Goal: Task Accomplishment & Management: Manage account settings

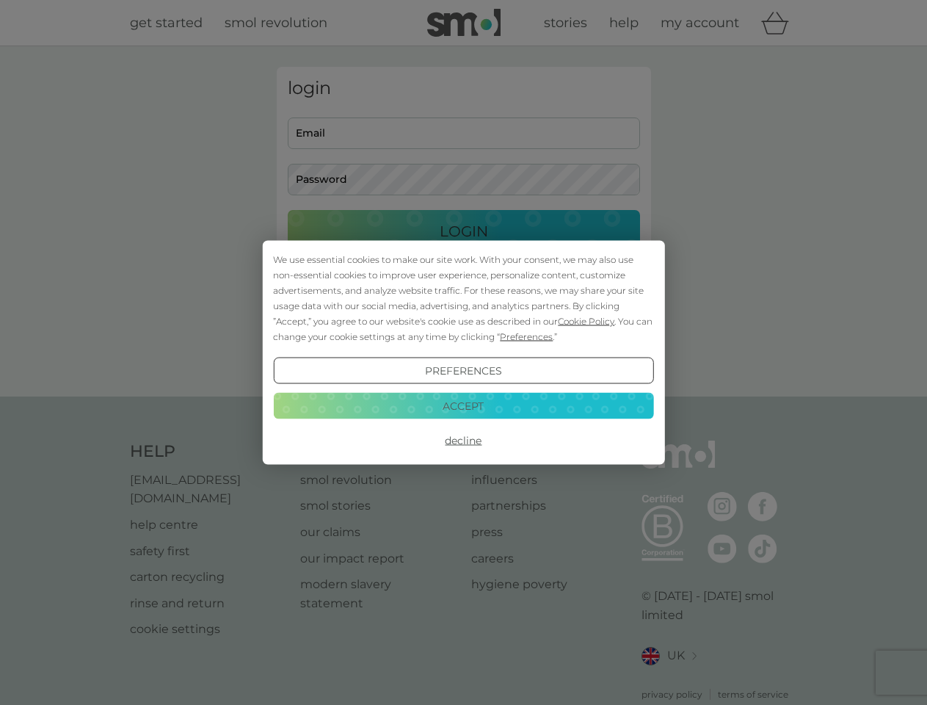
click at [587, 321] on span "Cookie Policy" at bounding box center [586, 321] width 57 height 11
click at [525, 336] on div "login Email Password Login ● ● ● ● ● ● ● ● ● ● ● ● ● ● ● ● ● ● ● ● ● ● ● ● ● ● …" at bounding box center [464, 221] width 374 height 309
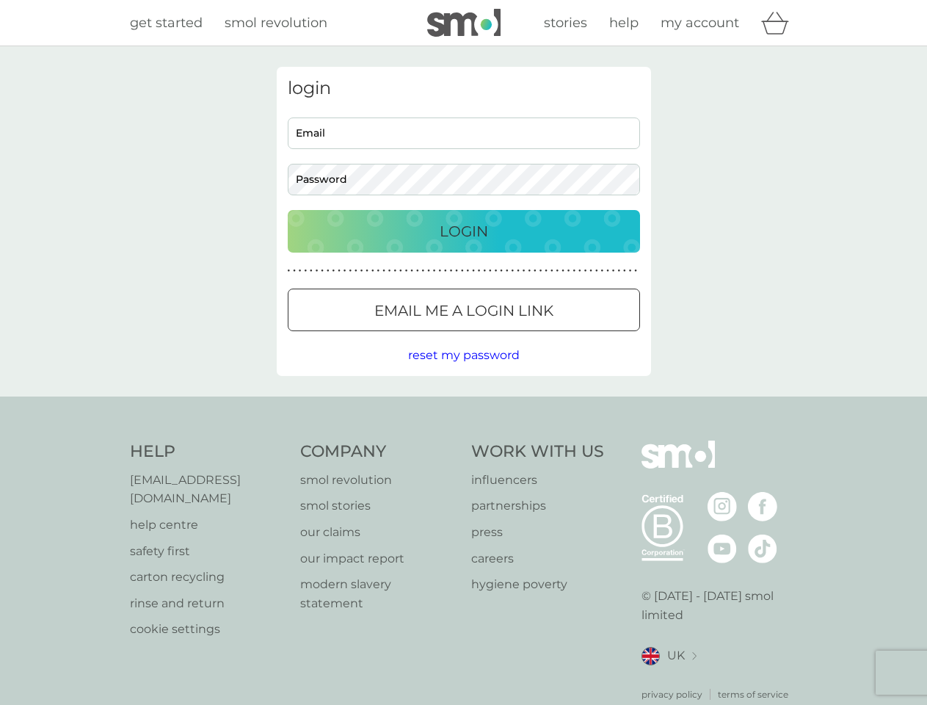
click at [463, 371] on div "login Email Password Login ● ● ● ● ● ● ● ● ● ● ● ● ● ● ● ● ● ● ● ● ● ● ● ● ● ● …" at bounding box center [464, 221] width 374 height 309
click at [463, 440] on div "Help [EMAIL_ADDRESS][DOMAIN_NAME] help centre safety first carton recycling rin…" at bounding box center [464, 570] width 668 height 261
click at [463, 405] on div "Help [EMAIL_ADDRESS][DOMAIN_NAME] help centre safety first carton recycling rin…" at bounding box center [463, 570] width 927 height 349
